Goal: Information Seeking & Learning: Learn about a topic

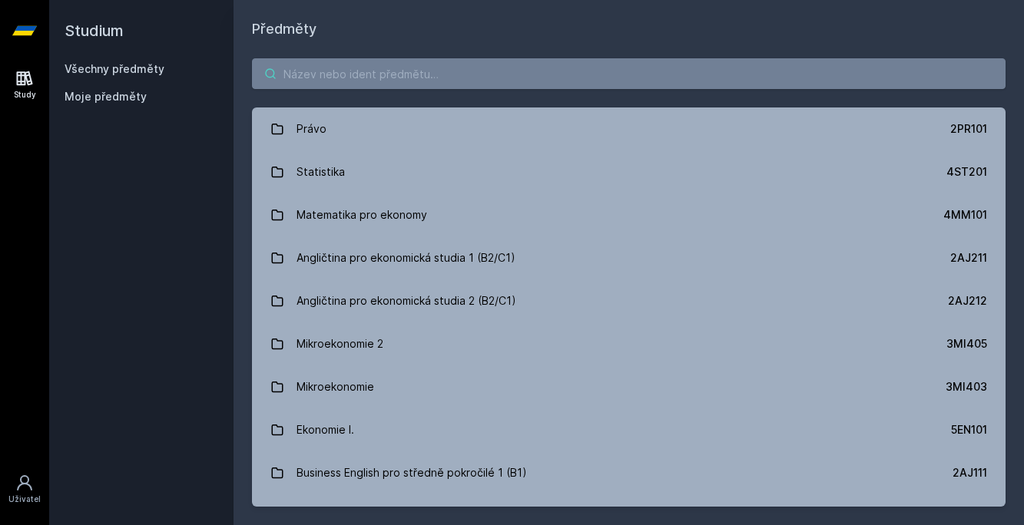
click at [473, 77] on input "search" at bounding box center [628, 73] width 753 height 31
paste input "2AJ509"
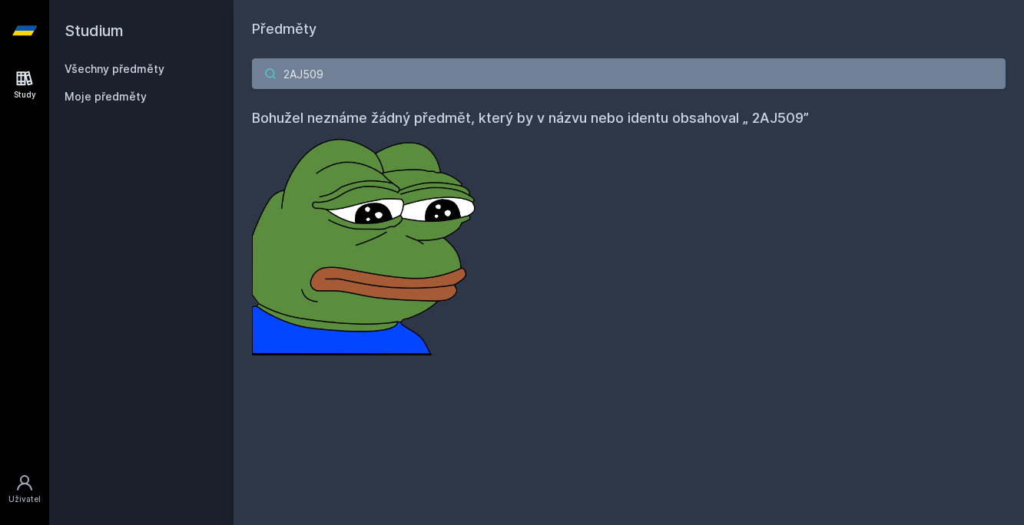
type input "2AJ509"
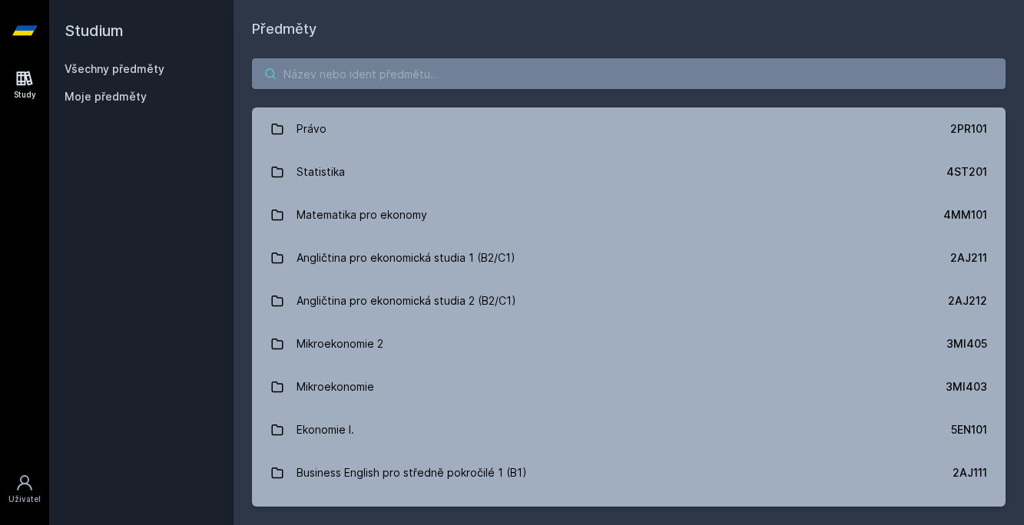
click at [532, 86] on input "search" at bounding box center [628, 73] width 753 height 31
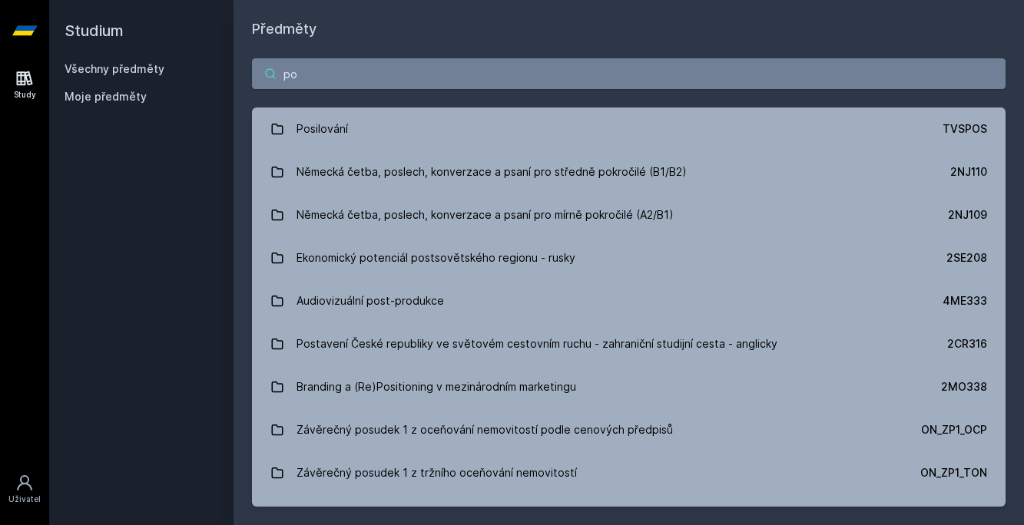
type input "p"
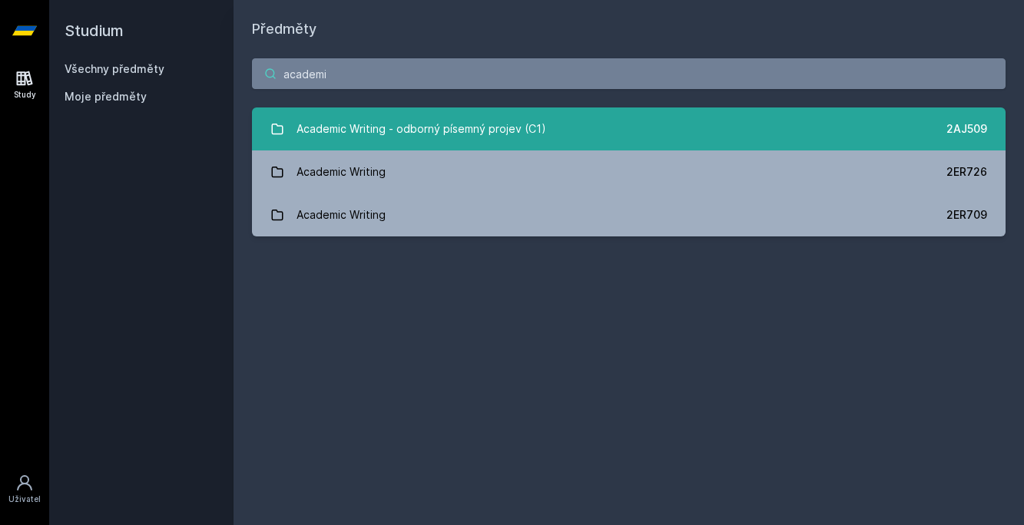
type input "academi"
click at [472, 137] on div "Academic Writing - odborný písemný projev (C1)" at bounding box center [421, 129] width 250 height 31
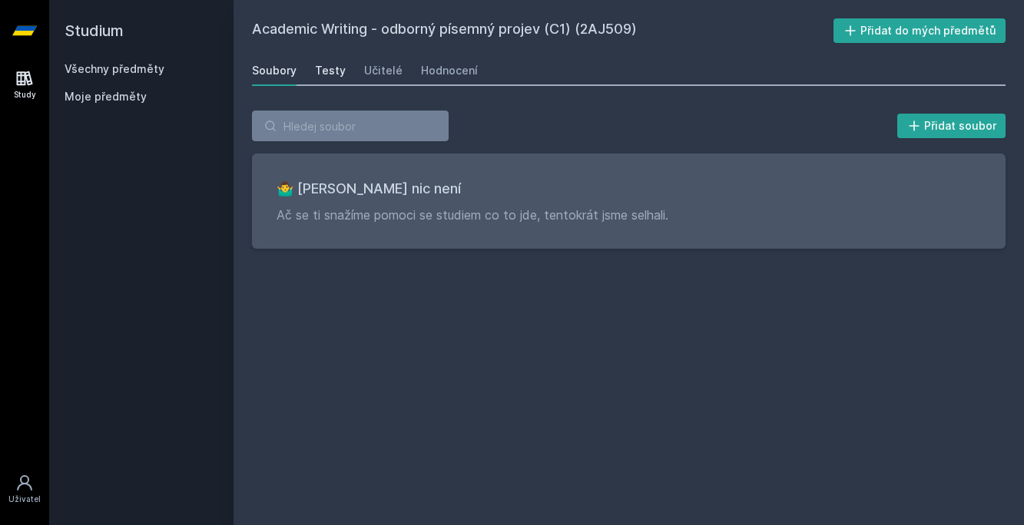
click at [315, 72] on div "Testy" at bounding box center [330, 70] width 31 height 15
click at [375, 78] on link "Učitelé" at bounding box center [383, 70] width 38 height 31
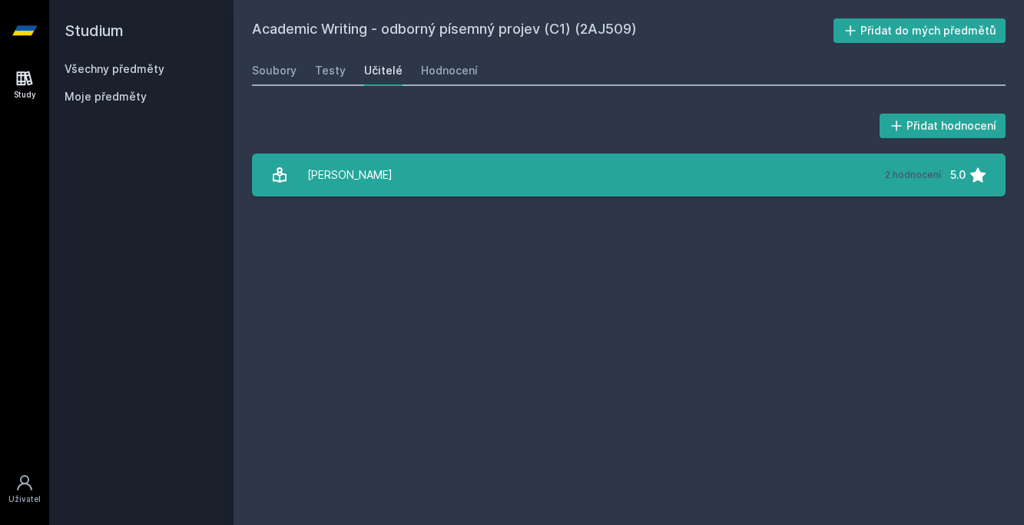
click at [408, 171] on link "Pošvicová Zdena 2 hodnocení 5.0" at bounding box center [628, 175] width 753 height 43
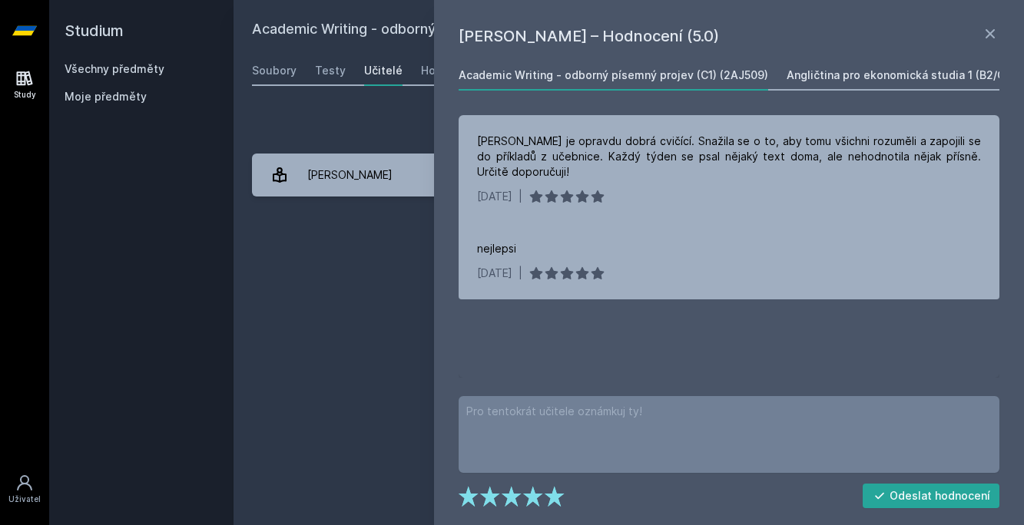
click at [852, 70] on div "Angličtina pro ekonomická studia 1 (B2/C1) (2AJ211)" at bounding box center [923, 75] width 274 height 15
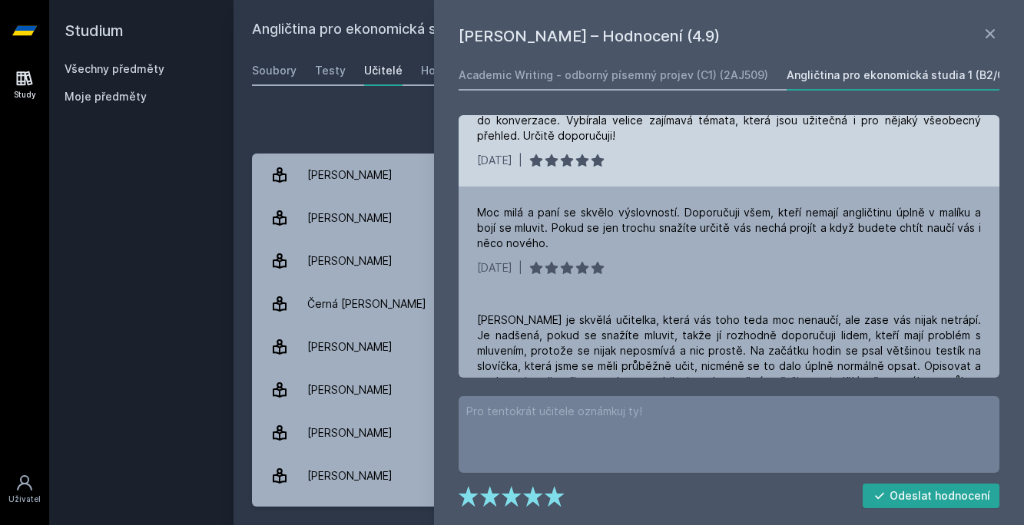
scroll to position [623, 0]
